Goal: Book appointment/travel/reservation

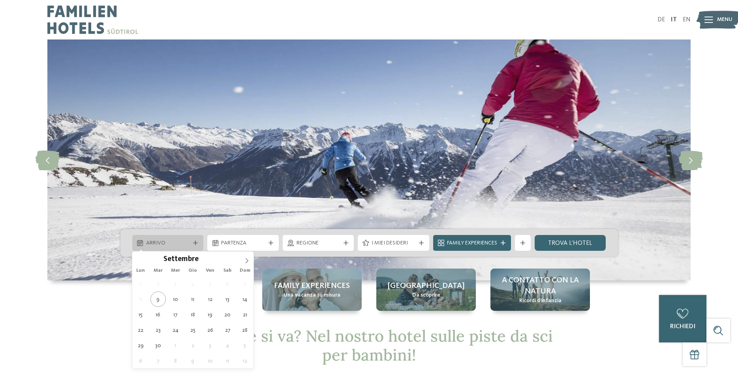
click at [180, 241] on span "Arrivo" at bounding box center [168, 243] width 44 height 8
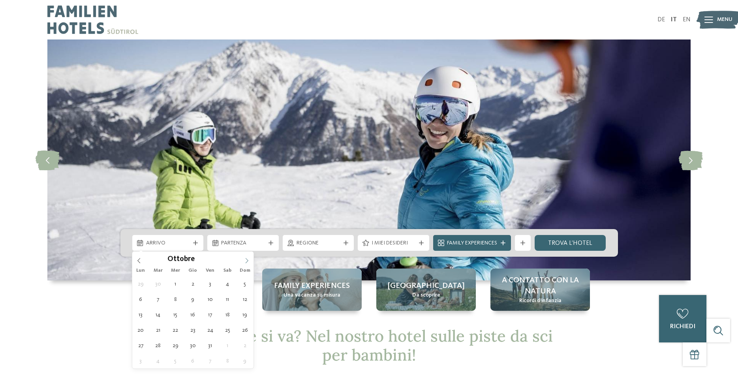
click at [246, 259] on icon at bounding box center [247, 261] width 6 height 6
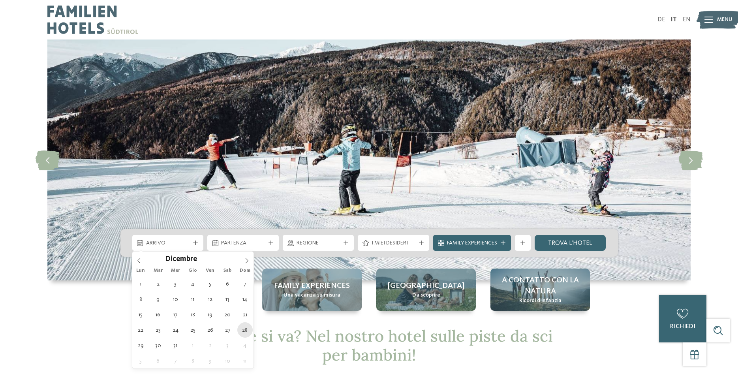
type div "[DATE]"
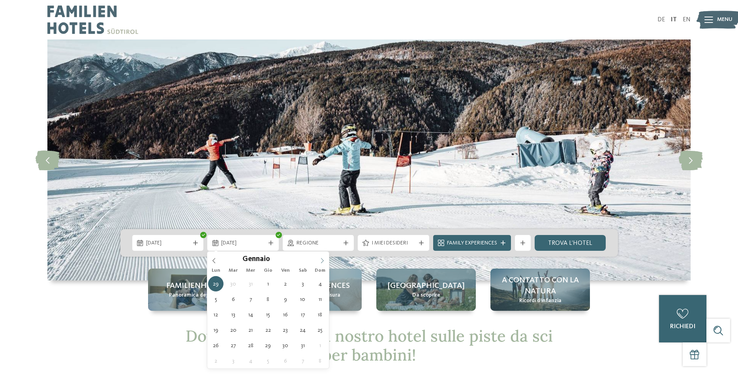
type input "****"
click at [323, 257] on span at bounding box center [321, 257] width 13 height 13
type div "[DATE]"
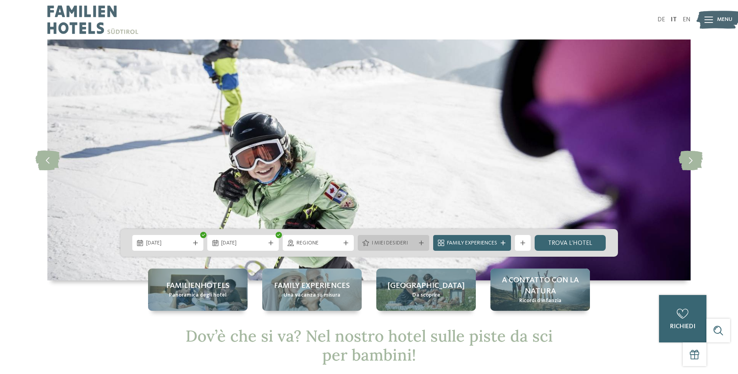
click at [392, 243] on span "I miei desideri" at bounding box center [393, 243] width 44 height 8
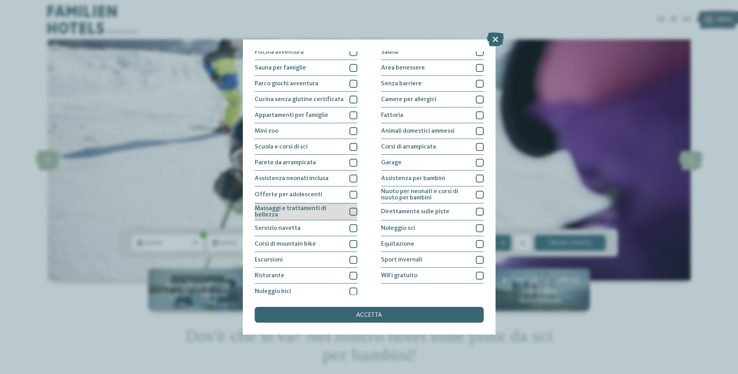
scroll to position [41, 0]
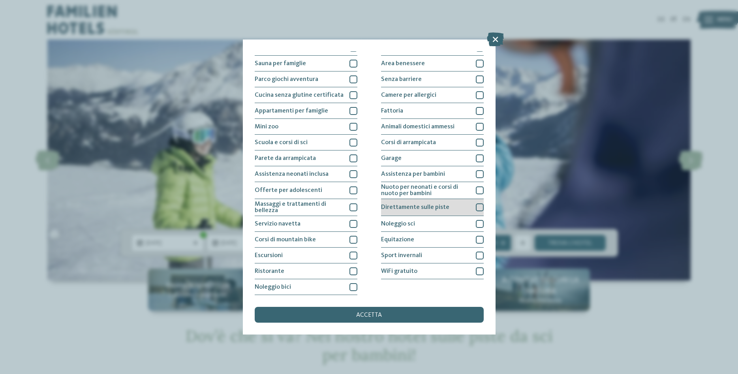
click at [478, 207] on div at bounding box center [480, 207] width 8 height 8
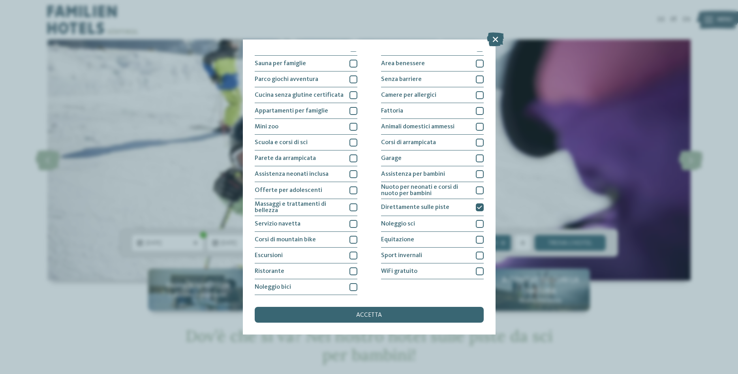
scroll to position [0, 0]
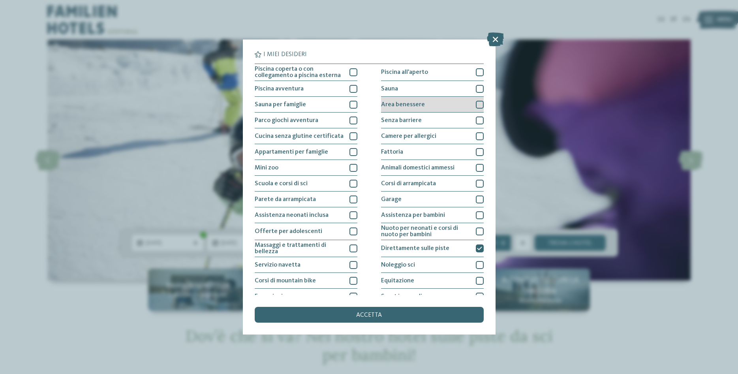
click at [478, 103] on div at bounding box center [480, 105] width 8 height 8
click at [476, 88] on div at bounding box center [480, 89] width 8 height 8
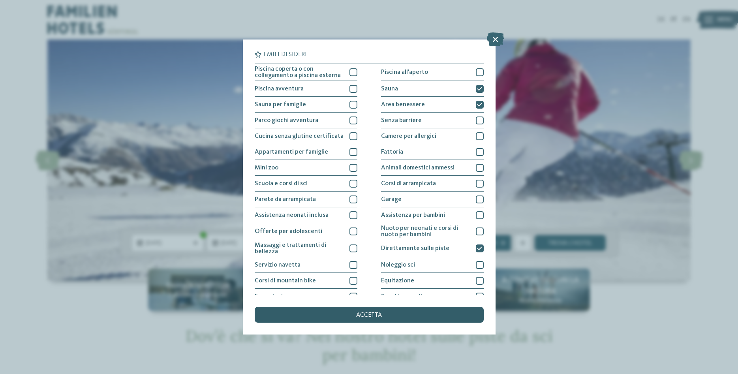
click at [371, 314] on span "accetta" at bounding box center [369, 315] width 26 height 6
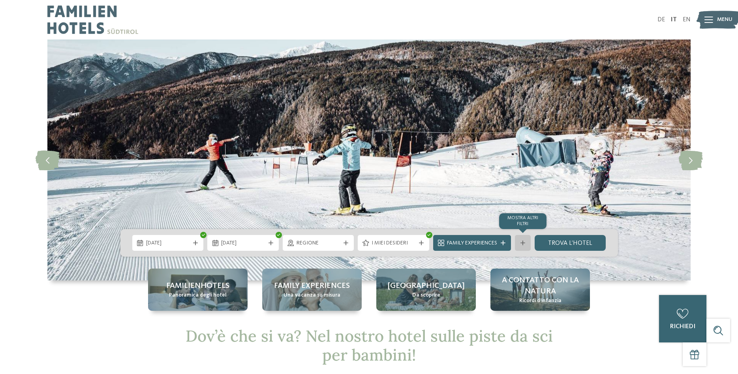
click at [521, 242] on icon at bounding box center [522, 242] width 5 height 5
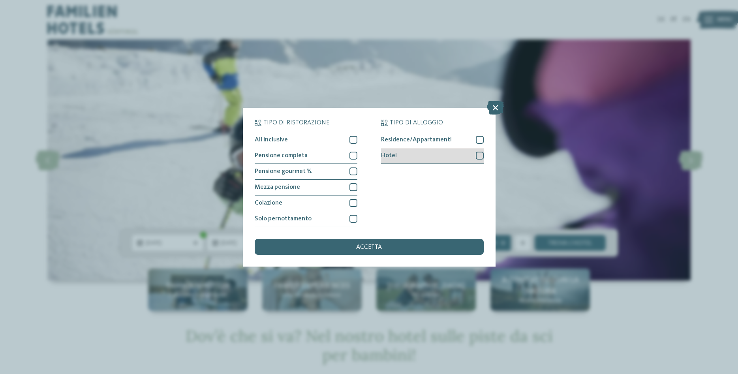
click at [479, 154] on div at bounding box center [480, 156] width 8 height 8
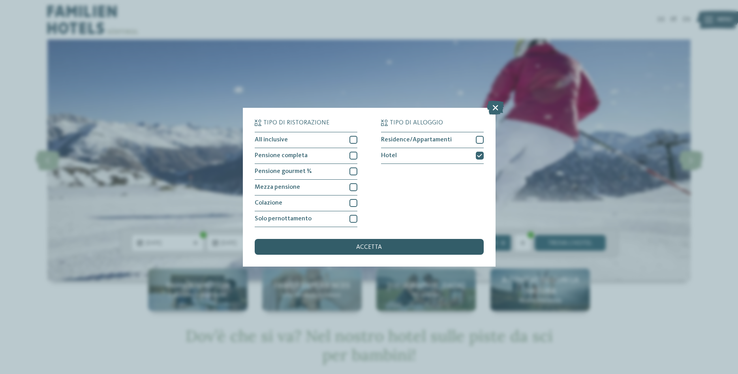
click at [376, 245] on span "accetta" at bounding box center [369, 247] width 26 height 6
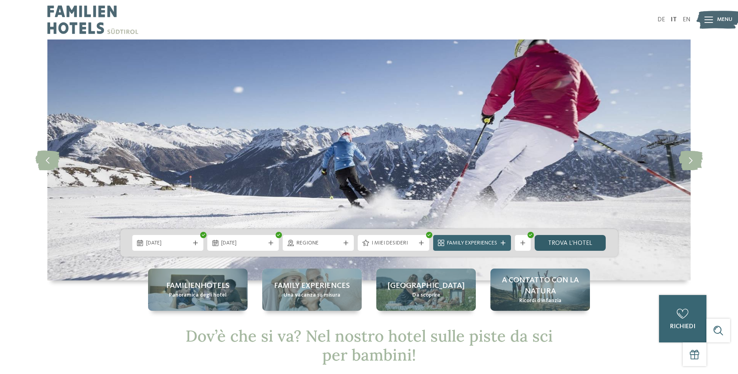
click at [563, 240] on link "trova l’hotel" at bounding box center [569, 243] width 71 height 16
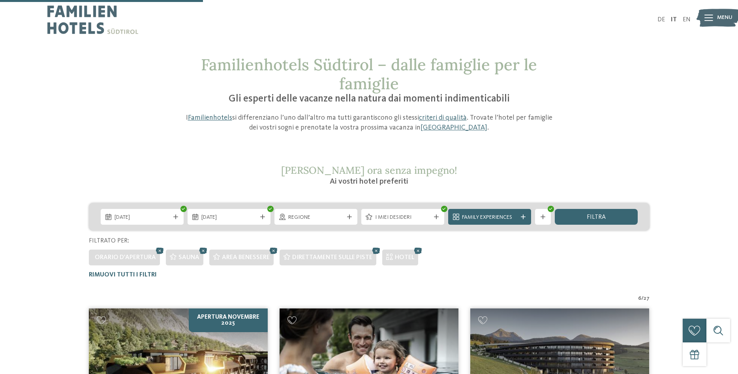
scroll to position [259, 0]
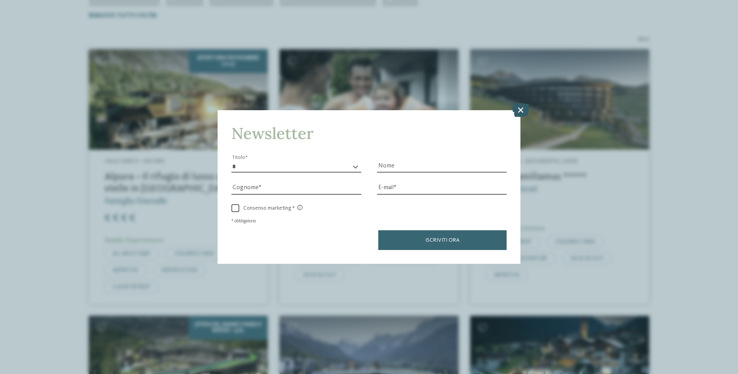
click at [518, 108] on icon at bounding box center [520, 110] width 17 height 14
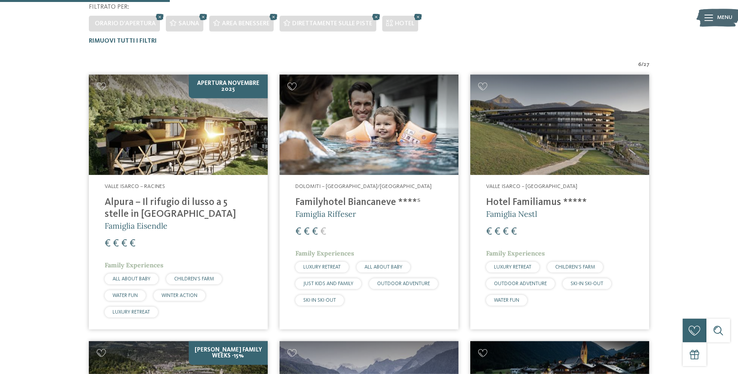
scroll to position [242, 0]
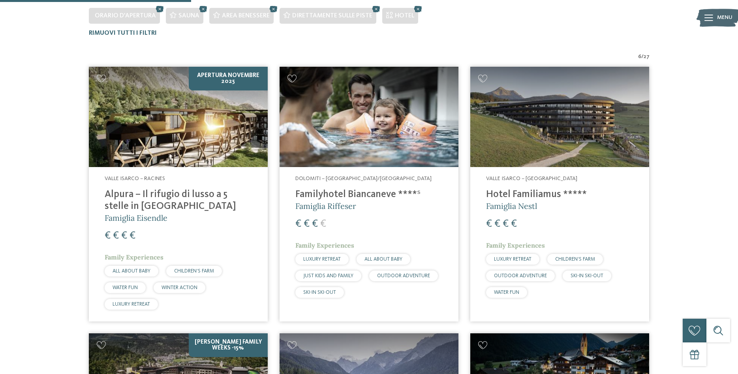
click at [150, 140] on img at bounding box center [178, 117] width 179 height 101
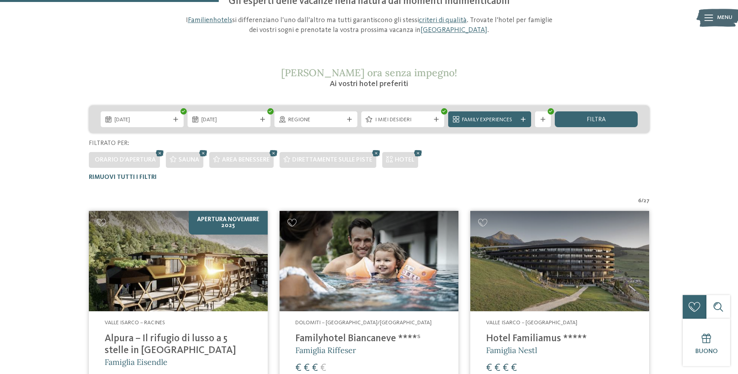
scroll to position [523, 0]
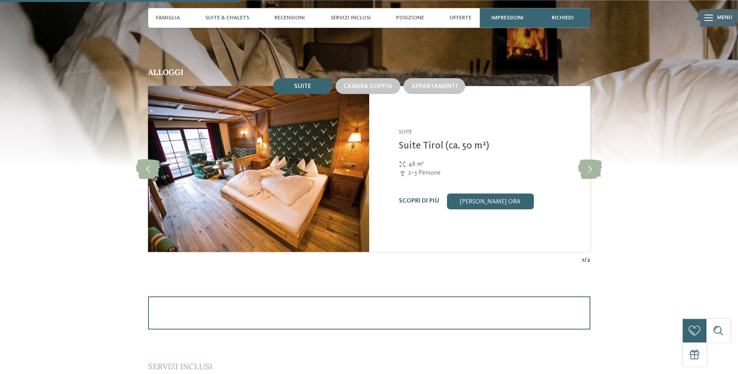
scroll to position [765, 0]
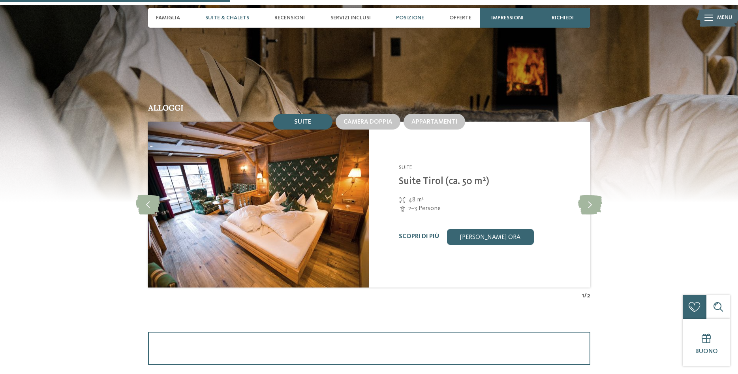
click at [402, 19] on span "Posizione" at bounding box center [410, 18] width 28 height 7
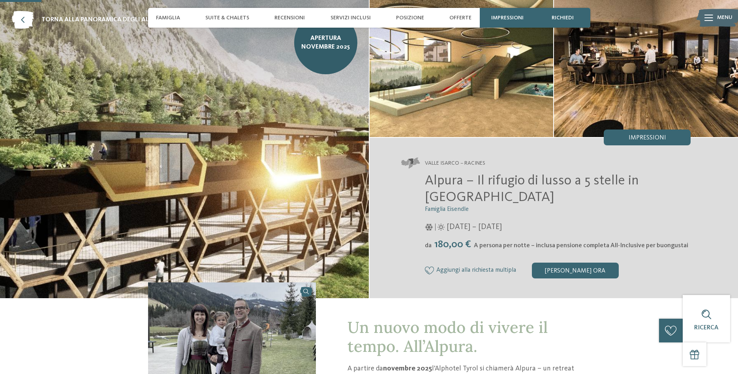
scroll to position [362, 0]
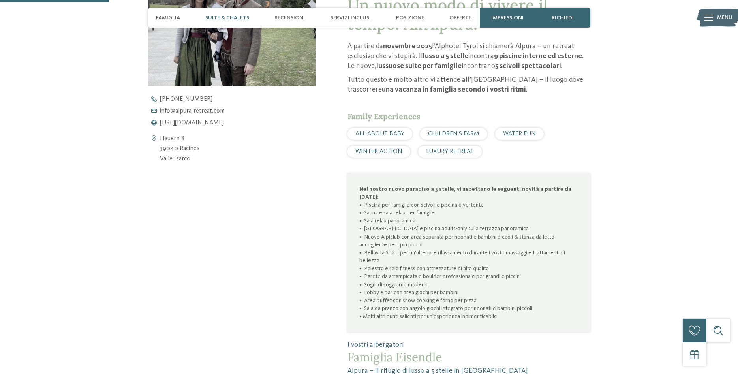
click at [225, 17] on span "Suite & Chalets" at bounding box center [227, 18] width 44 height 7
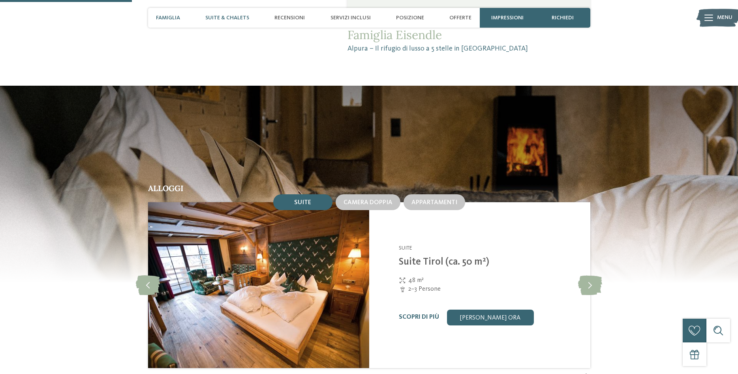
scroll to position [726, 0]
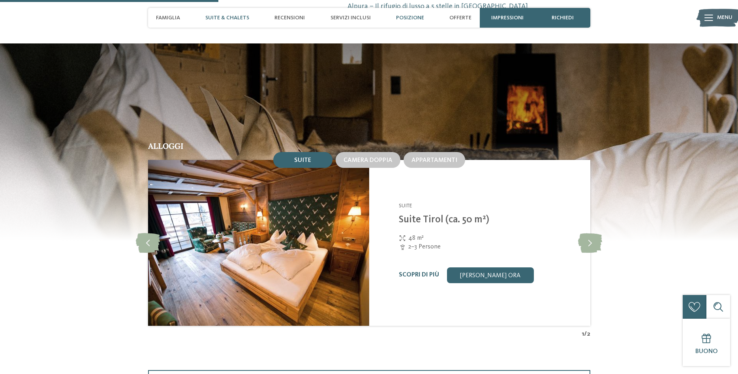
click at [403, 17] on span "Posizione" at bounding box center [410, 18] width 28 height 7
click at [590, 238] on icon at bounding box center [590, 243] width 24 height 20
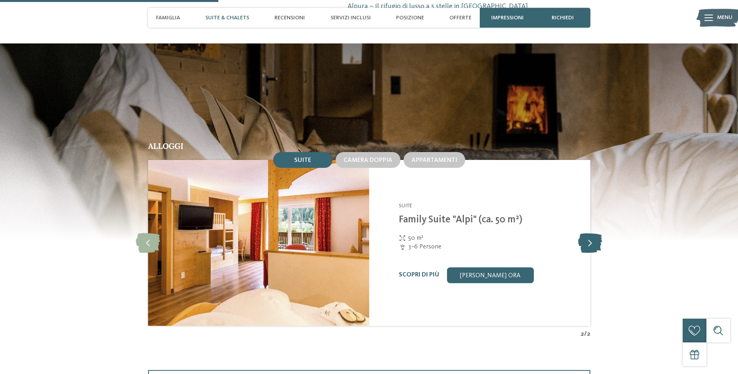
click at [590, 238] on icon at bounding box center [590, 243] width 24 height 20
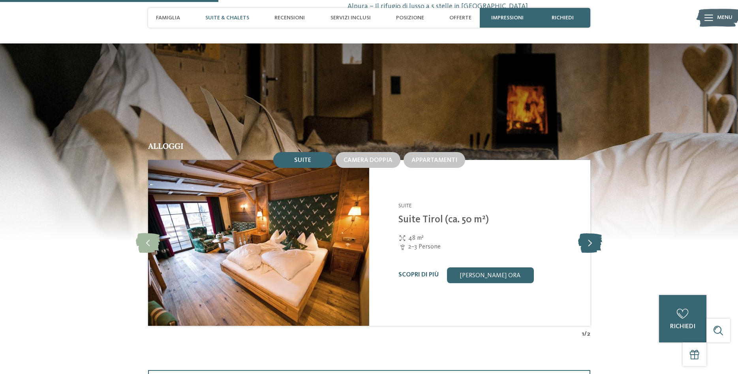
click at [590, 238] on icon at bounding box center [590, 243] width 24 height 20
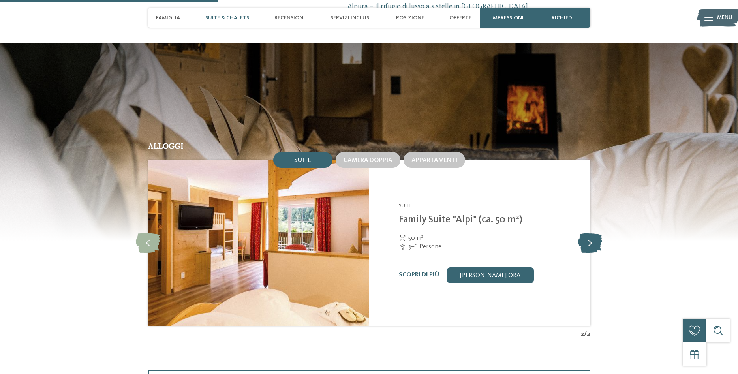
click at [590, 238] on icon at bounding box center [590, 243] width 24 height 20
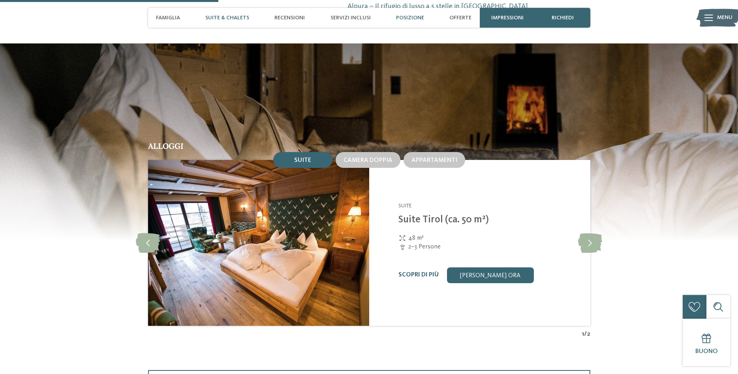
click at [410, 17] on span "Posizione" at bounding box center [410, 18] width 28 height 7
click at [710, 16] on icon at bounding box center [708, 18] width 9 height 6
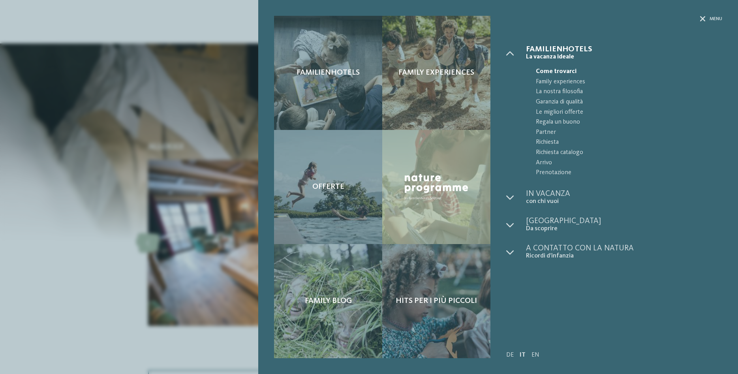
click at [170, 132] on div "Familienhotels Family experiences Offerte" at bounding box center [369, 187] width 738 height 374
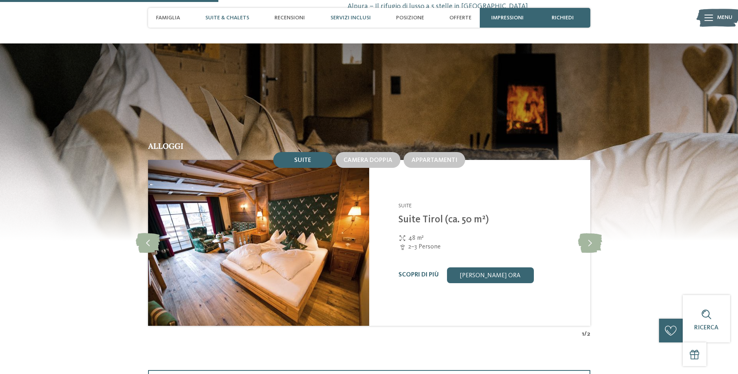
click at [341, 16] on span "Servizi inclusi" at bounding box center [350, 18] width 40 height 7
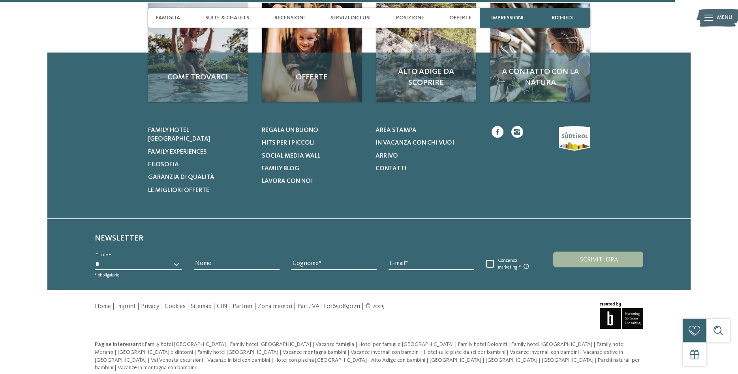
scroll to position [2295, 0]
